Goal: Answer question/provide support: Share knowledge or assist other users

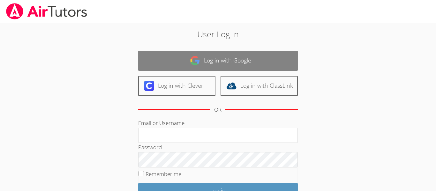
click at [220, 65] on link "Log in with Google" at bounding box center [217, 61] width 159 height 20
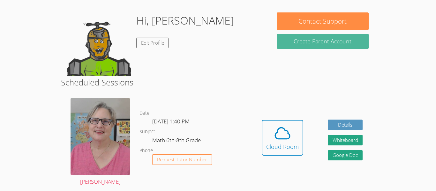
scroll to position [50, 0]
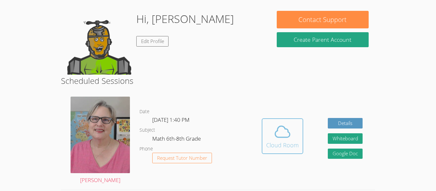
click at [295, 124] on span at bounding box center [282, 132] width 33 height 18
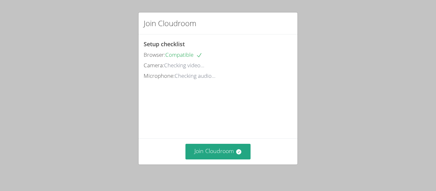
click at [249, 161] on div "Join Cloudroom" at bounding box center [217, 151] width 159 height 26
click at [235, 149] on icon at bounding box center [238, 152] width 6 height 6
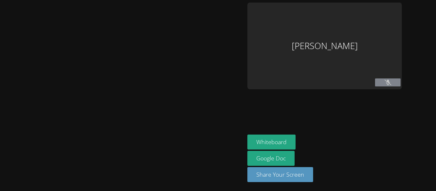
click at [216, 137] on div at bounding box center [123, 96] width 240 height 186
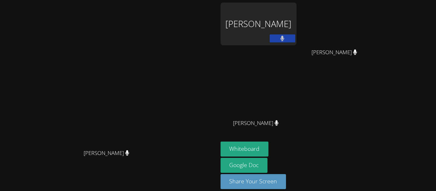
click at [296, 3] on div "Tyler Thompson" at bounding box center [258, 24] width 76 height 43
click at [157, 42] on video at bounding box center [109, 86] width 96 height 120
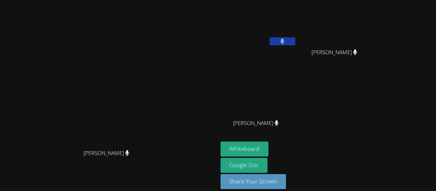
click at [296, 33] on video at bounding box center [258, 24] width 76 height 43
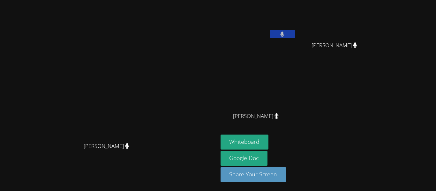
click at [157, 139] on video at bounding box center [109, 79] width 96 height 120
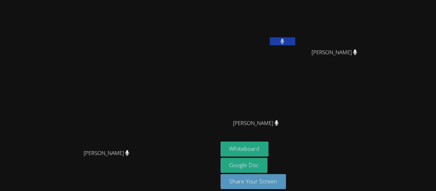
scroll to position [1, 0]
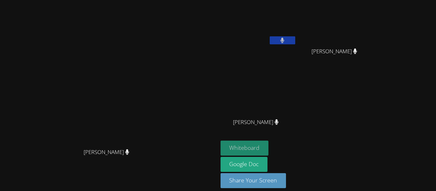
click at [269, 144] on button "Whiteboard" at bounding box center [244, 148] width 48 height 15
click at [269, 141] on button "Whiteboard" at bounding box center [244, 148] width 48 height 15
click at [269, 155] on form "Whiteboard" at bounding box center [244, 149] width 48 height 16
click at [269, 148] on button "Whiteboard" at bounding box center [244, 148] width 48 height 15
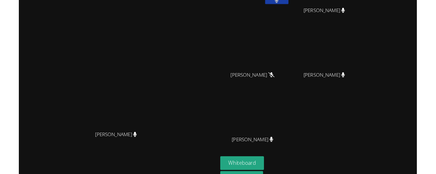
scroll to position [0, 0]
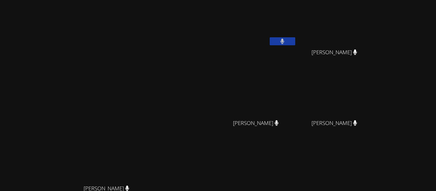
click at [296, 89] on video at bounding box center [258, 94] width 76 height 43
click at [296, 158] on video at bounding box center [258, 165] width 76 height 43
click at [296, 111] on video at bounding box center [258, 94] width 76 height 43
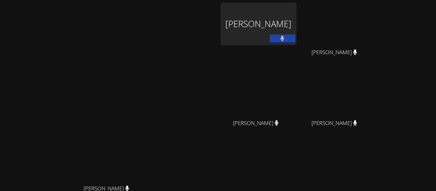
click at [200, 17] on div "Nola Dorman Nola Dorman" at bounding box center [109, 135] width 213 height 264
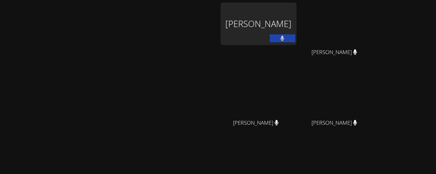
click at [296, 7] on div "Tyler Thompson" at bounding box center [258, 24] width 76 height 43
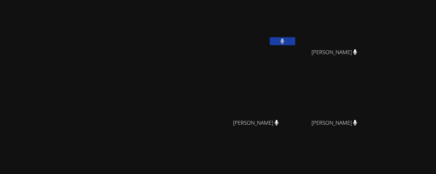
click at [197, 38] on div "Nola Dorman Nola Dorman" at bounding box center [109, 135] width 213 height 264
click at [284, 40] on icon at bounding box center [282, 41] width 4 height 5
click at [285, 41] on icon at bounding box center [282, 41] width 7 height 5
click at [296, 87] on video at bounding box center [258, 94] width 76 height 43
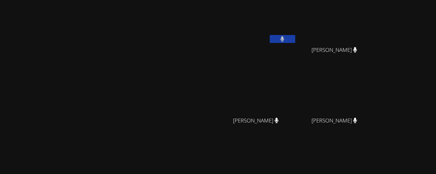
click at [157, 77] on video at bounding box center [109, 120] width 96 height 120
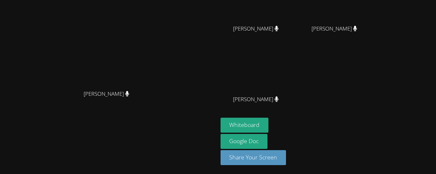
scroll to position [0, 0]
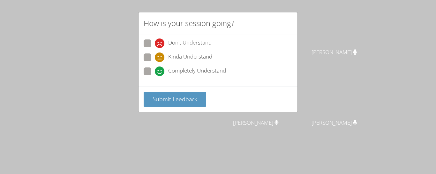
click at [155, 48] on span at bounding box center [155, 48] width 0 height 0
click at [155, 42] on input "Don't Understand" at bounding box center [157, 42] width 5 height 5
radio input "true"
click at [155, 76] on span at bounding box center [155, 76] width 0 height 0
click at [155, 73] on input "Completely Understand" at bounding box center [157, 70] width 5 height 5
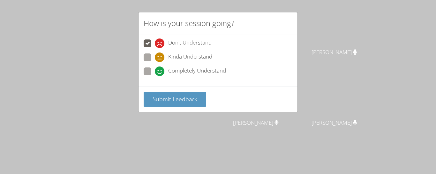
radio input "true"
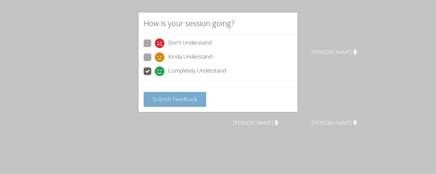
click at [154, 97] on span "Submit Feedback" at bounding box center [174, 99] width 45 height 8
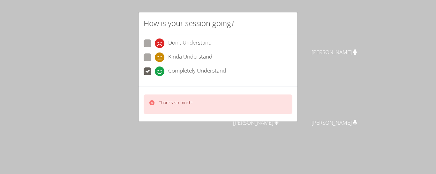
click at [92, 25] on div "How is your session going? Don't Understand Kinda Understand Completely Underst…" at bounding box center [218, 87] width 436 height 174
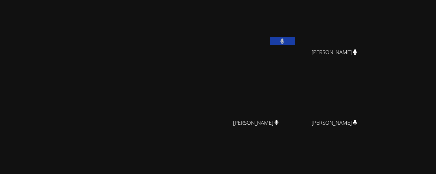
click at [35, 4] on div "Nola Dorman Nola Dorman" at bounding box center [109, 135] width 213 height 264
